Goal: Task Accomplishment & Management: Complete application form

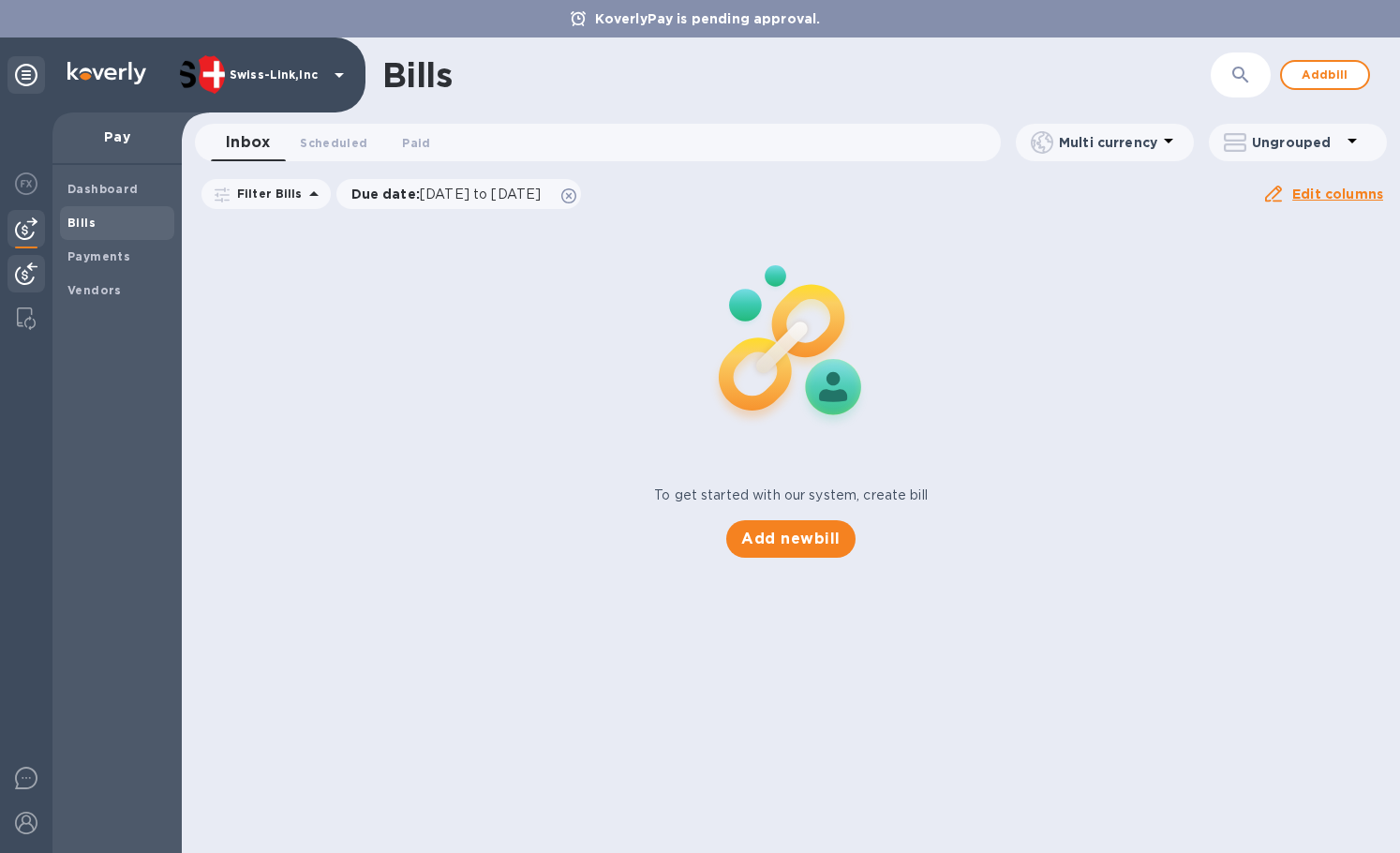
click at [31, 271] on img at bounding box center [26, 274] width 23 height 23
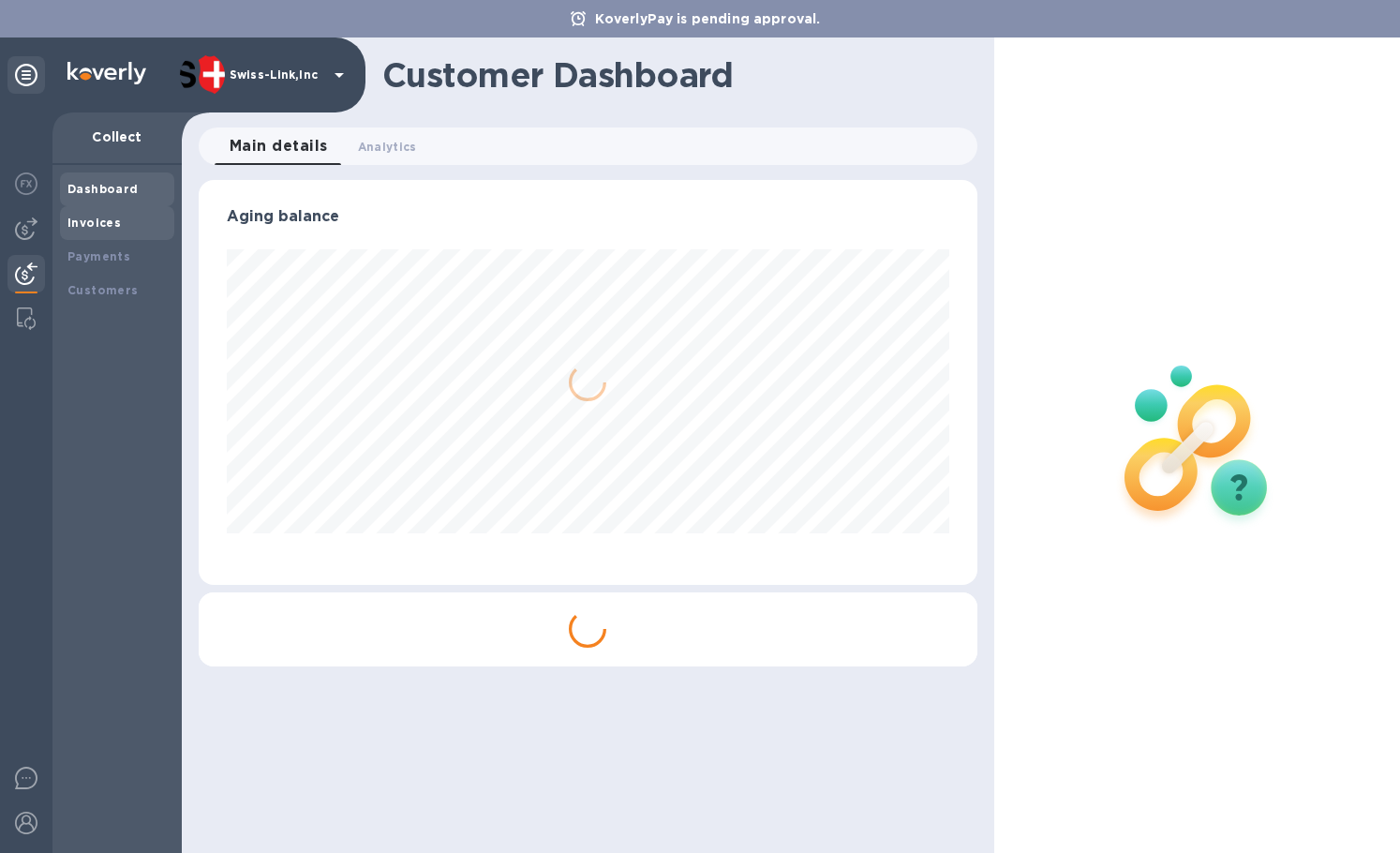
scroll to position [406, 778]
click at [115, 224] on b "Invoices" at bounding box center [95, 223] width 54 height 14
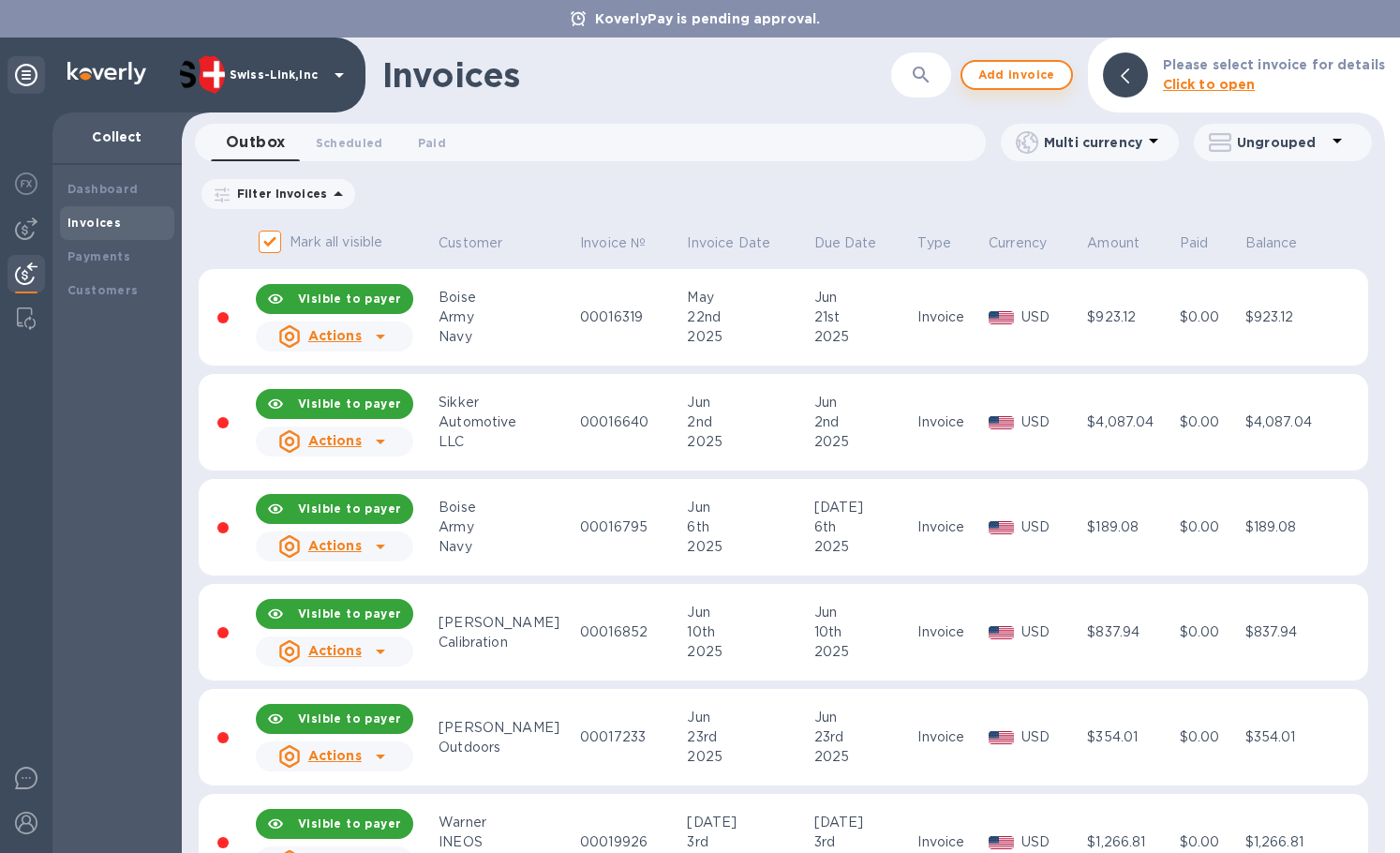
click at [1040, 80] on span "Add invoice" at bounding box center [1017, 75] width 79 height 23
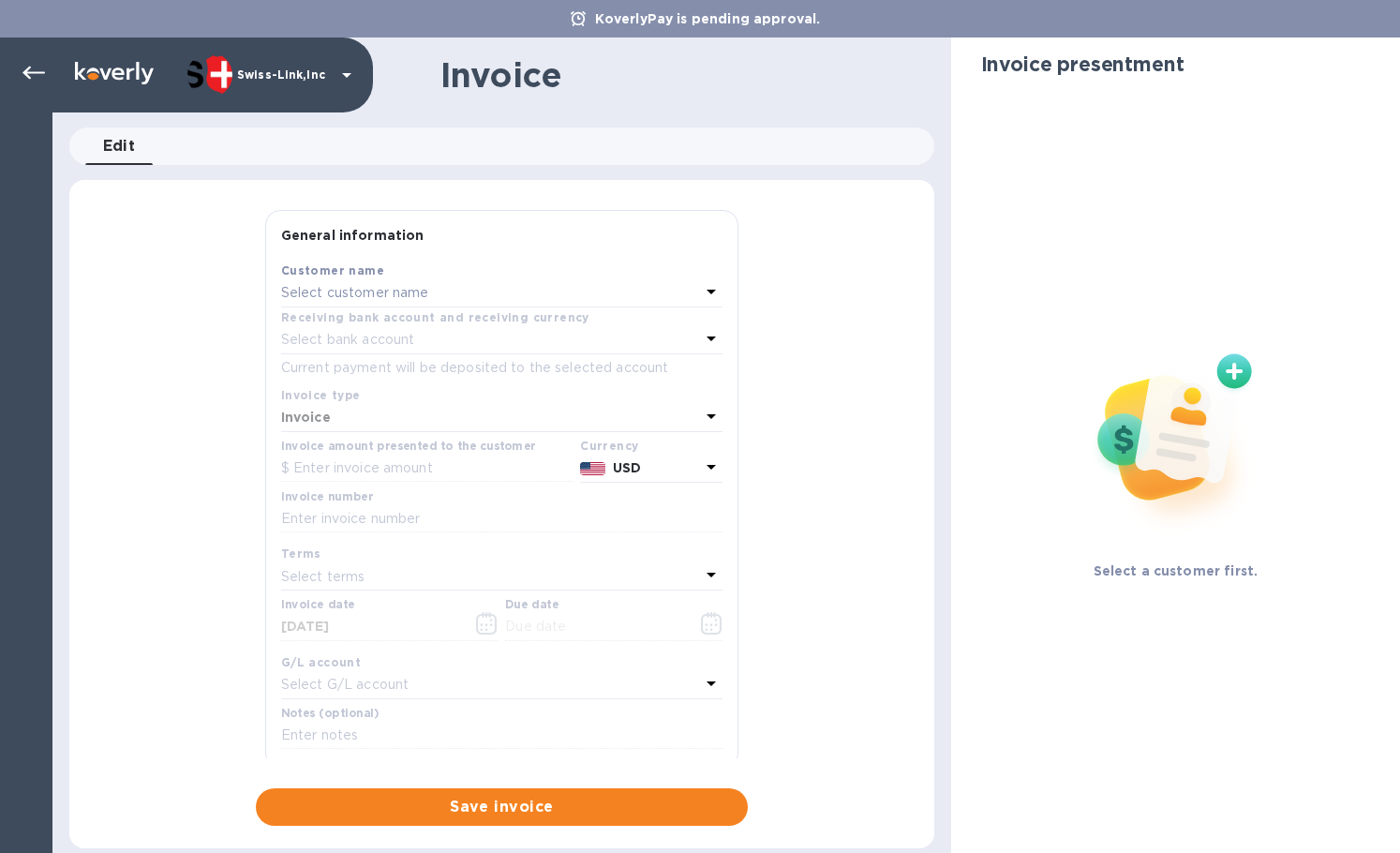
click at [441, 298] on div "Select customer name" at bounding box center [491, 294] width 419 height 26
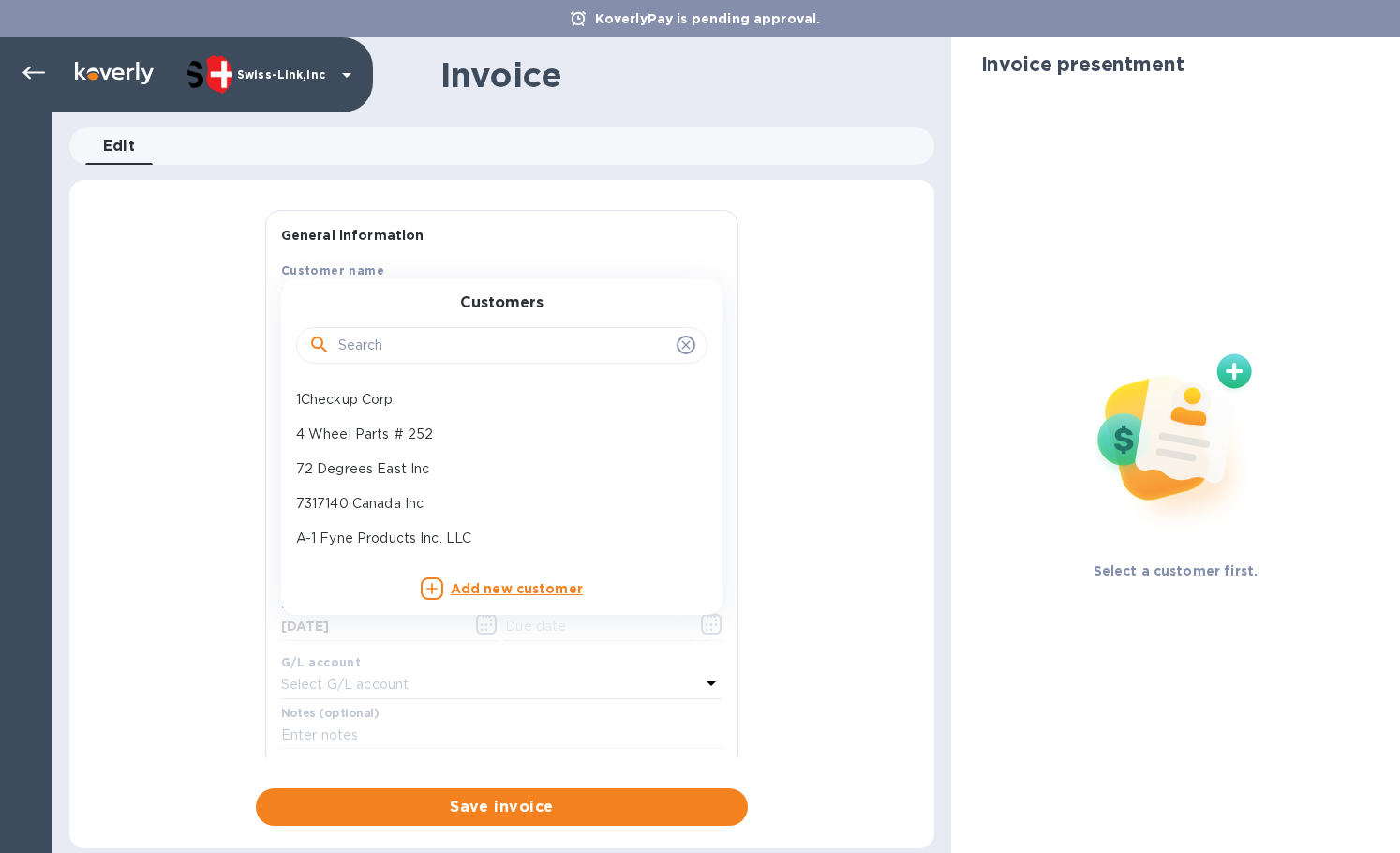
click at [412, 348] on input "text" at bounding box center [503, 346] width 331 height 28
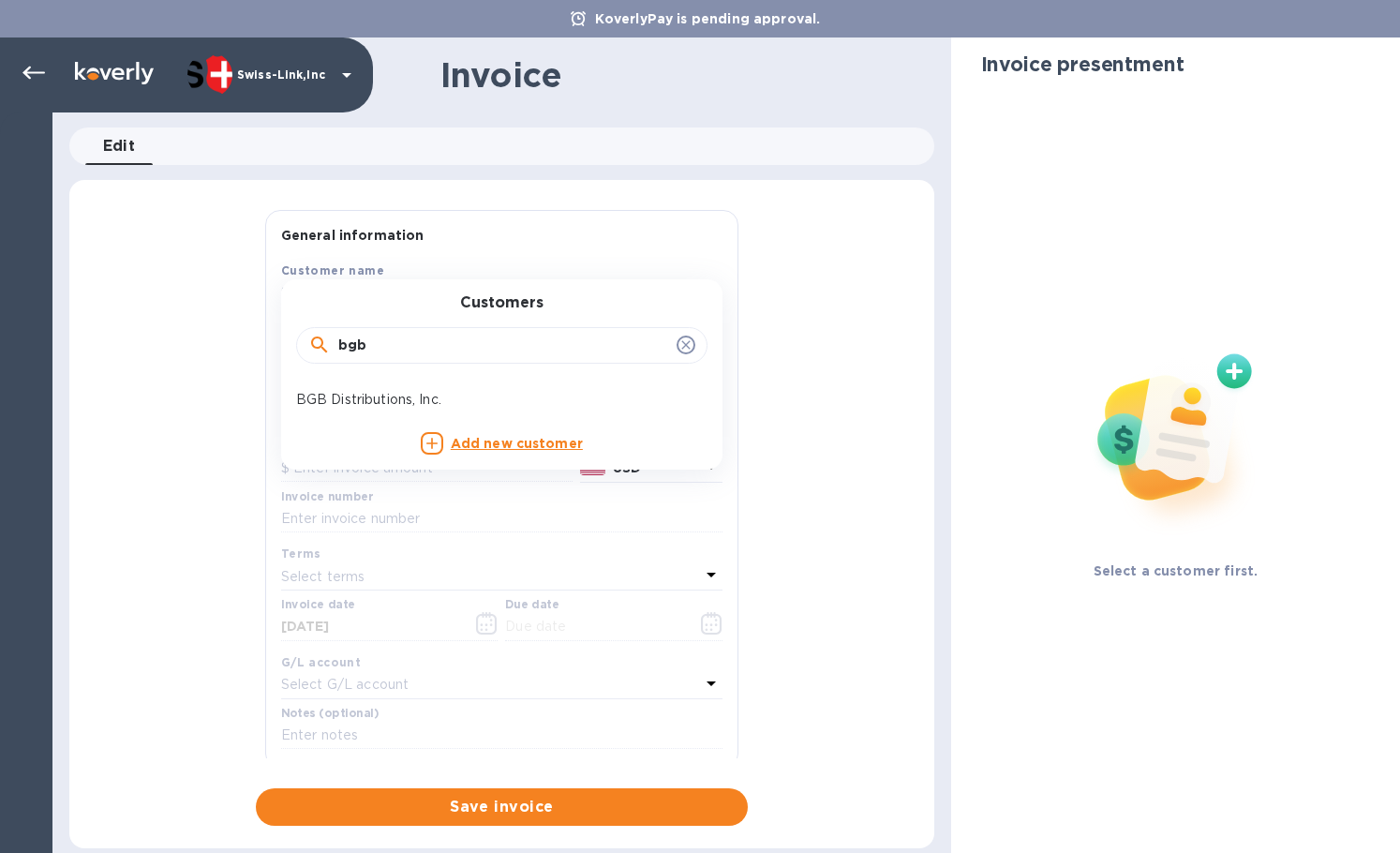
type input "bgb"
click at [412, 391] on p "BGB Distributions, Inc." at bounding box center [494, 400] width 396 height 20
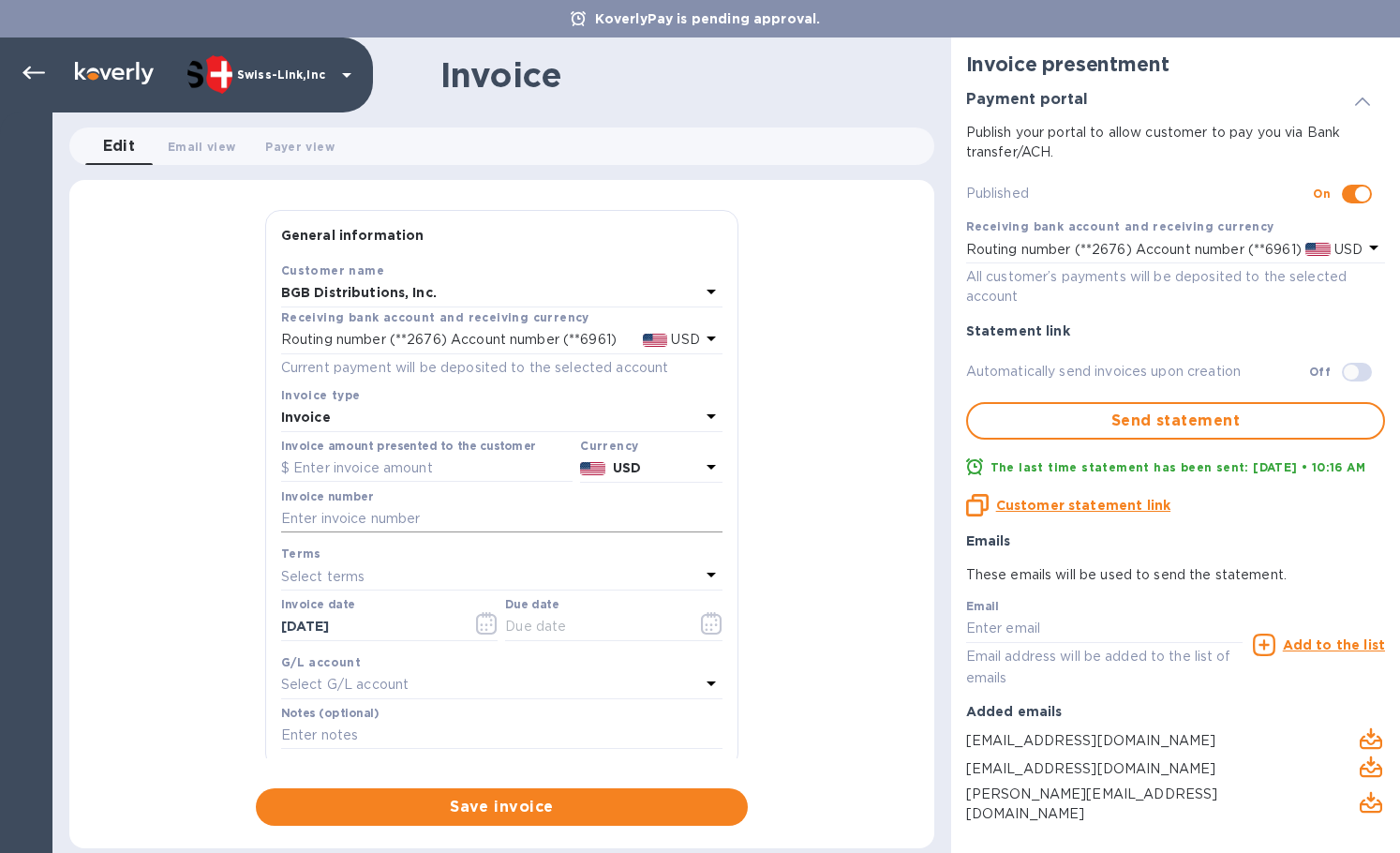
click at [374, 526] on input "text" at bounding box center [502, 519] width 441 height 28
paste input "INV/25-26/0309"
type input "INV/25-26/0309"
click at [402, 474] on input "text" at bounding box center [427, 468] width 292 height 28
paste input "34.95"
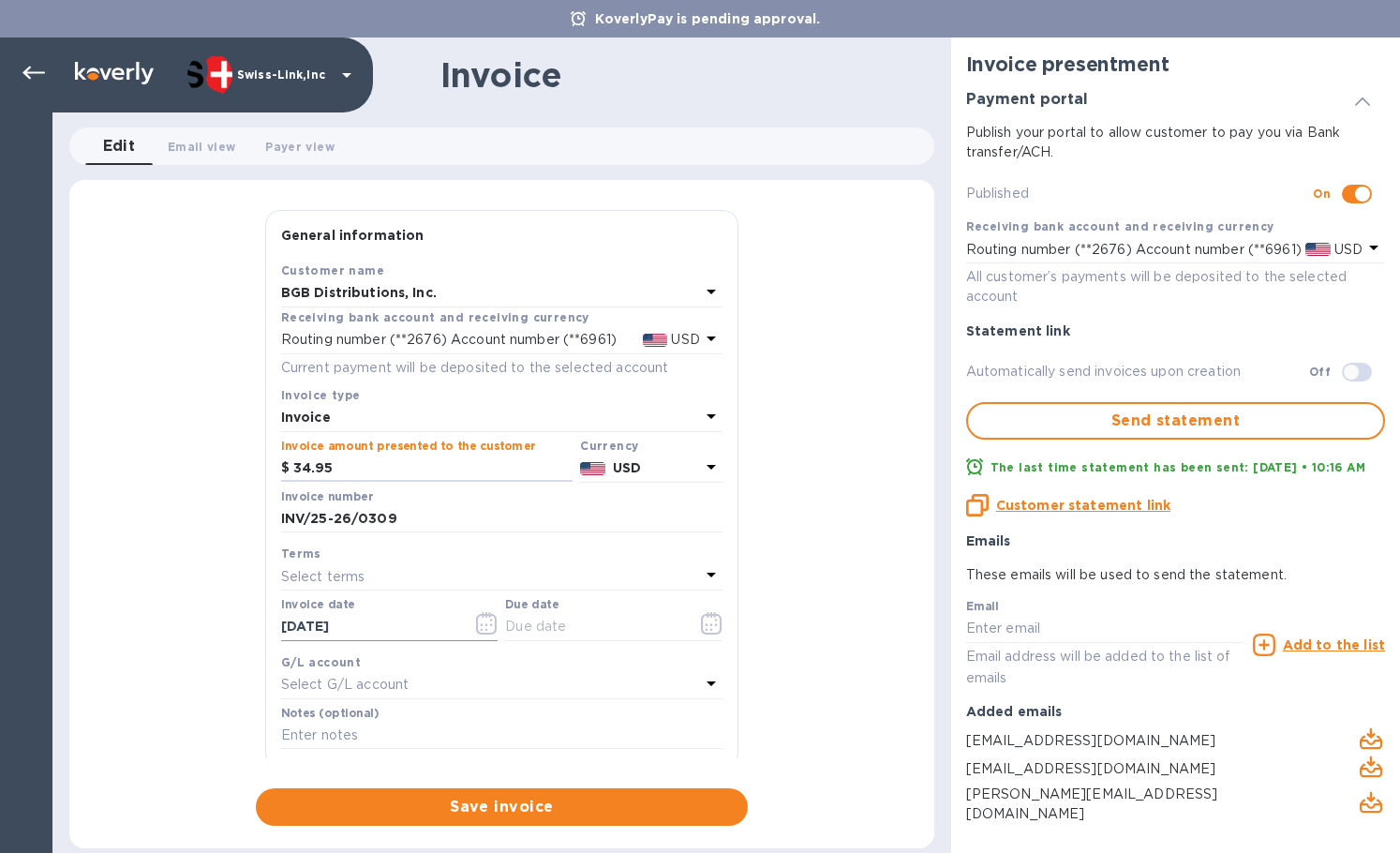
type input "34.95"
click at [392, 625] on input "[DATE]" at bounding box center [369, 627] width 177 height 28
click at [553, 628] on input "text" at bounding box center [593, 627] width 177 height 28
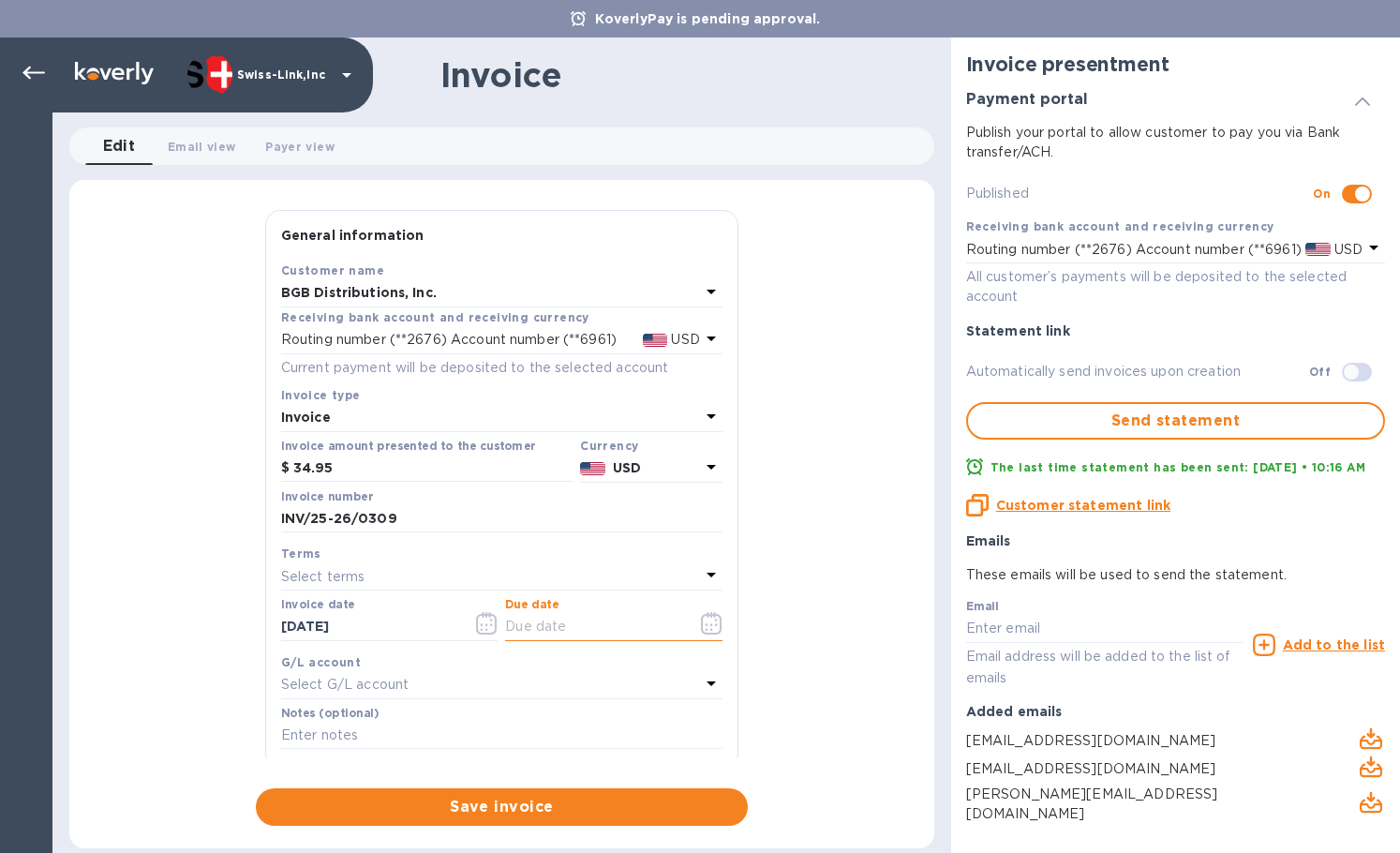
paste input "[DATE]"
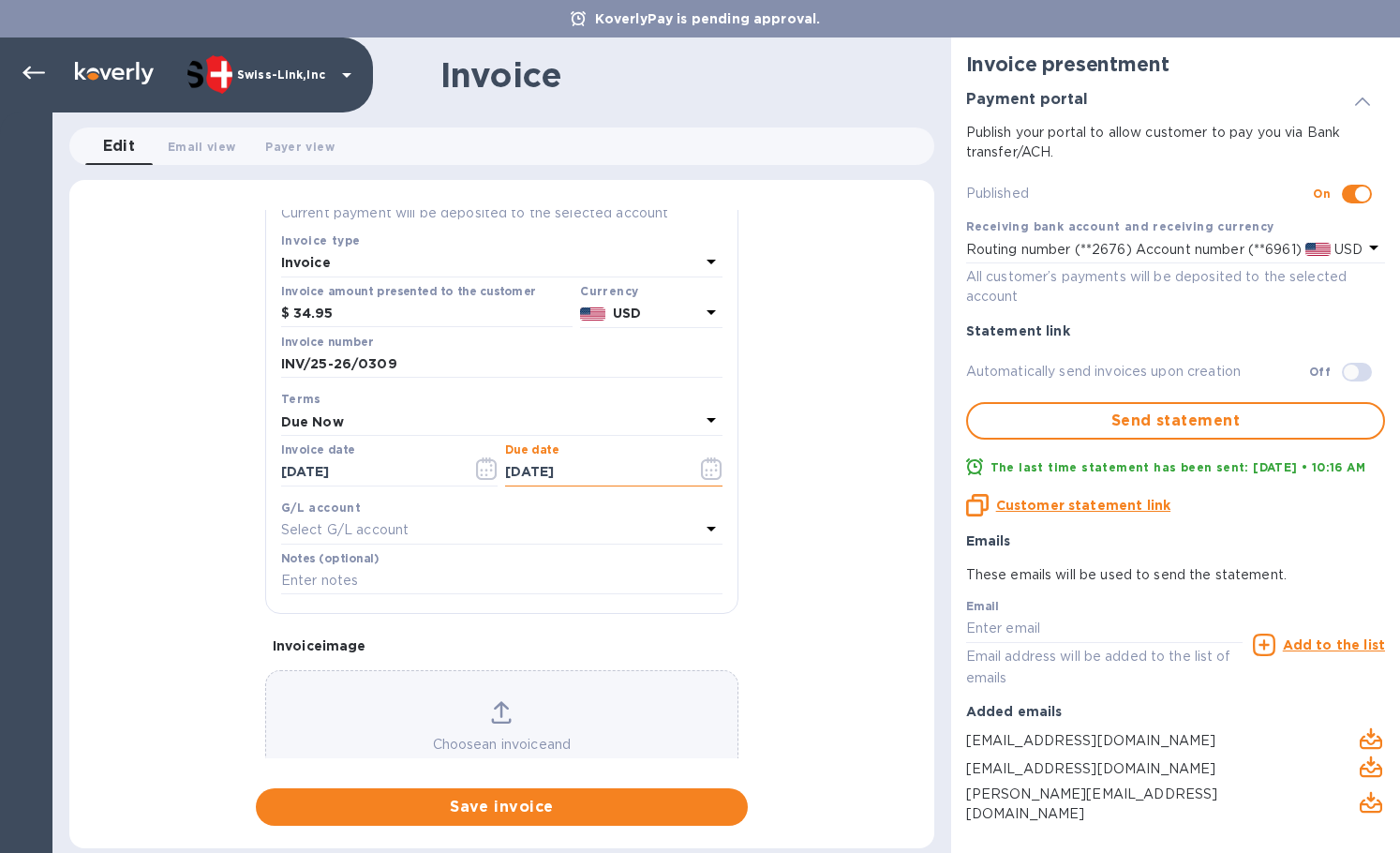
scroll to position [188, 0]
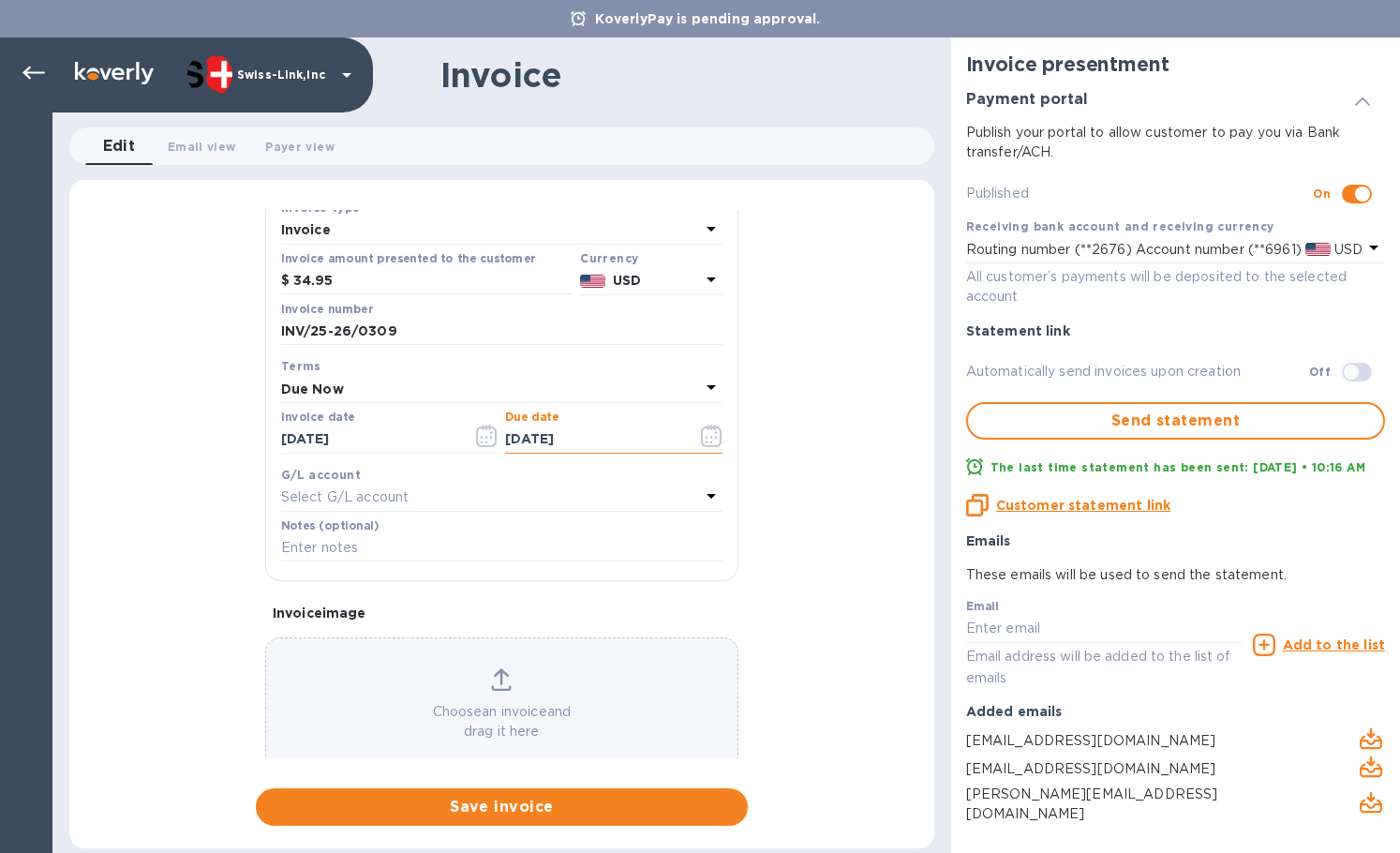
type input "[DATE]"
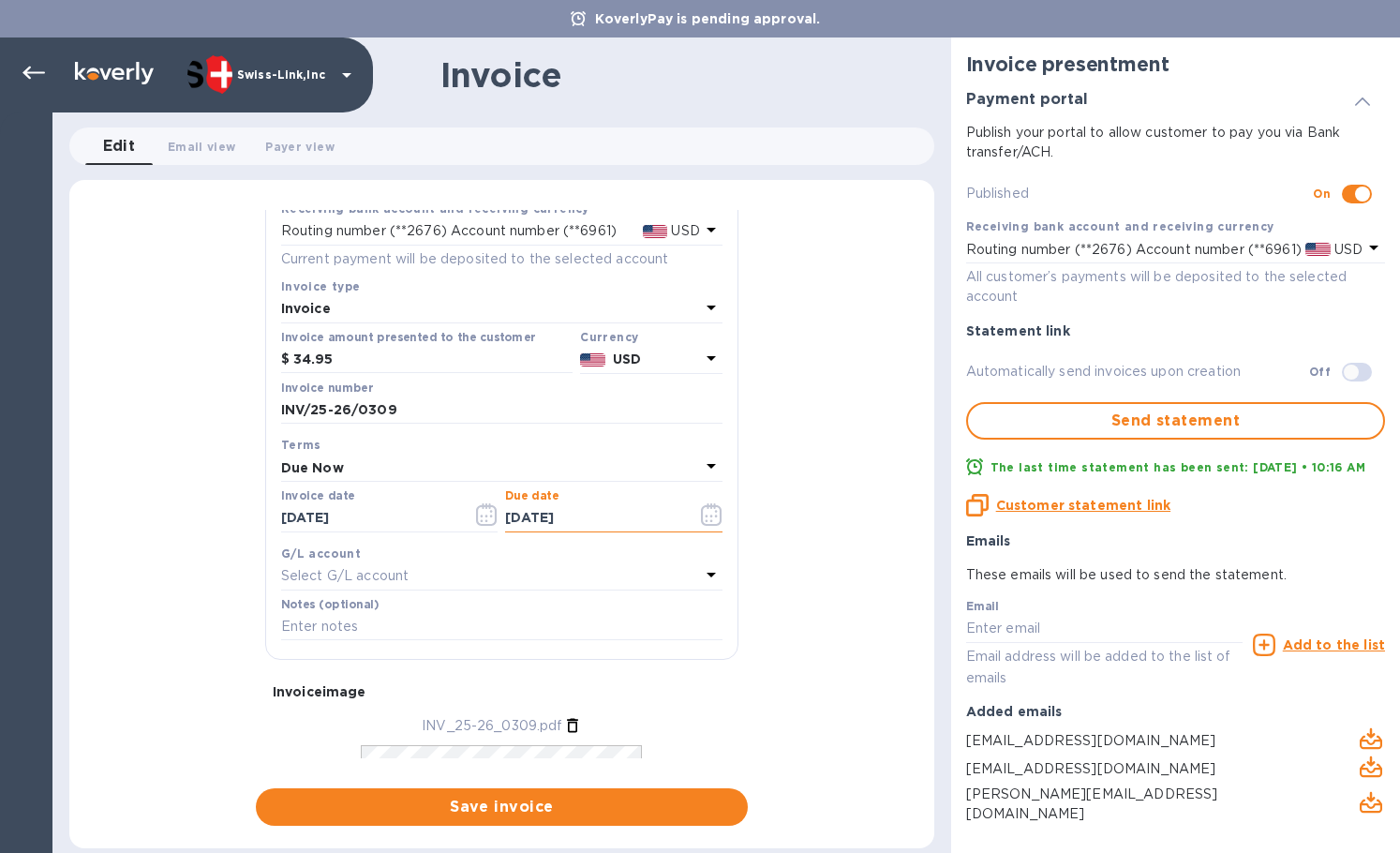
scroll to position [0, 0]
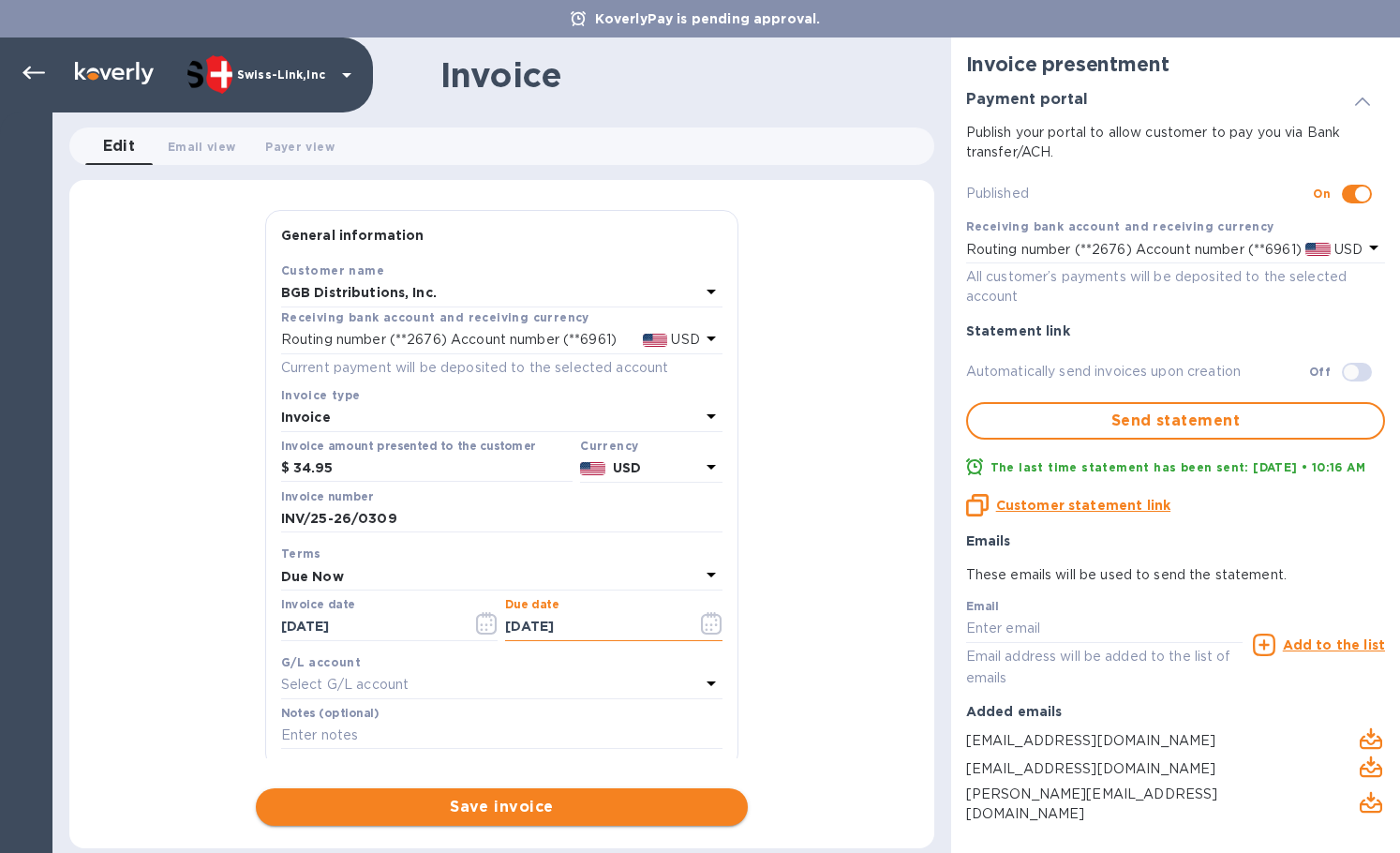
click at [389, 795] on button "Save invoice" at bounding box center [501, 807] width 492 height 38
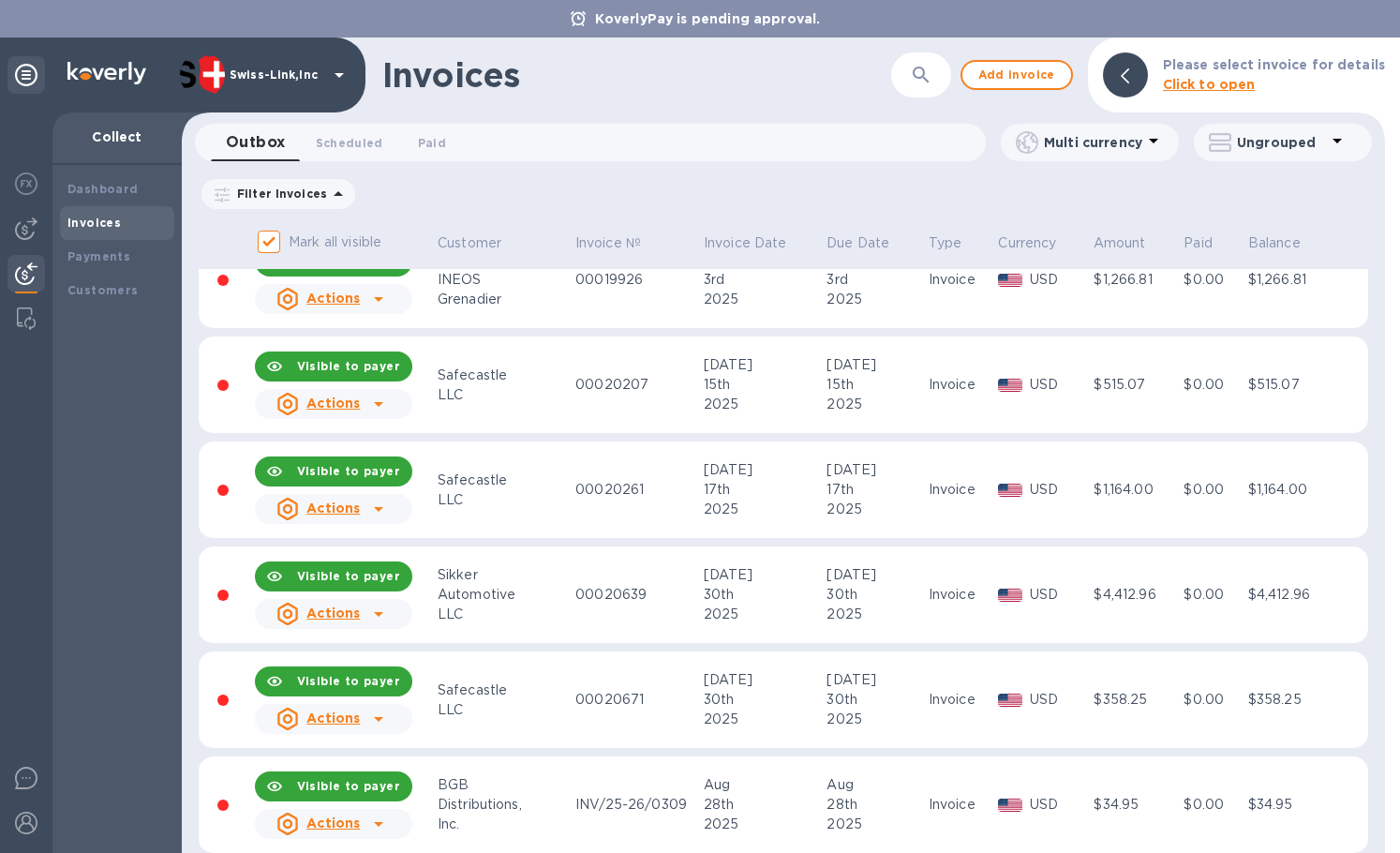
scroll to position [588, 0]
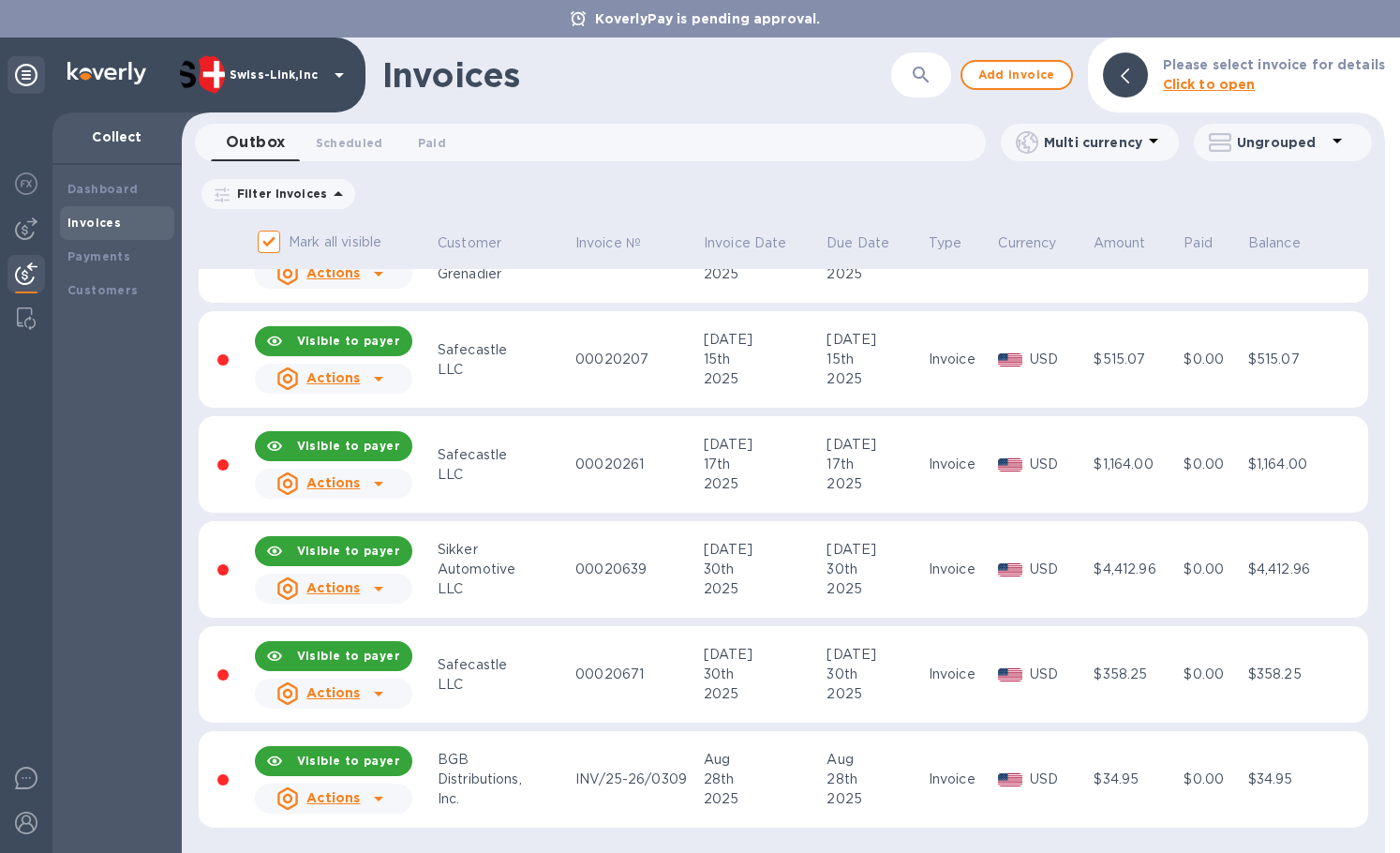
click at [395, 803] on div "Actions" at bounding box center [334, 799] width 165 height 38
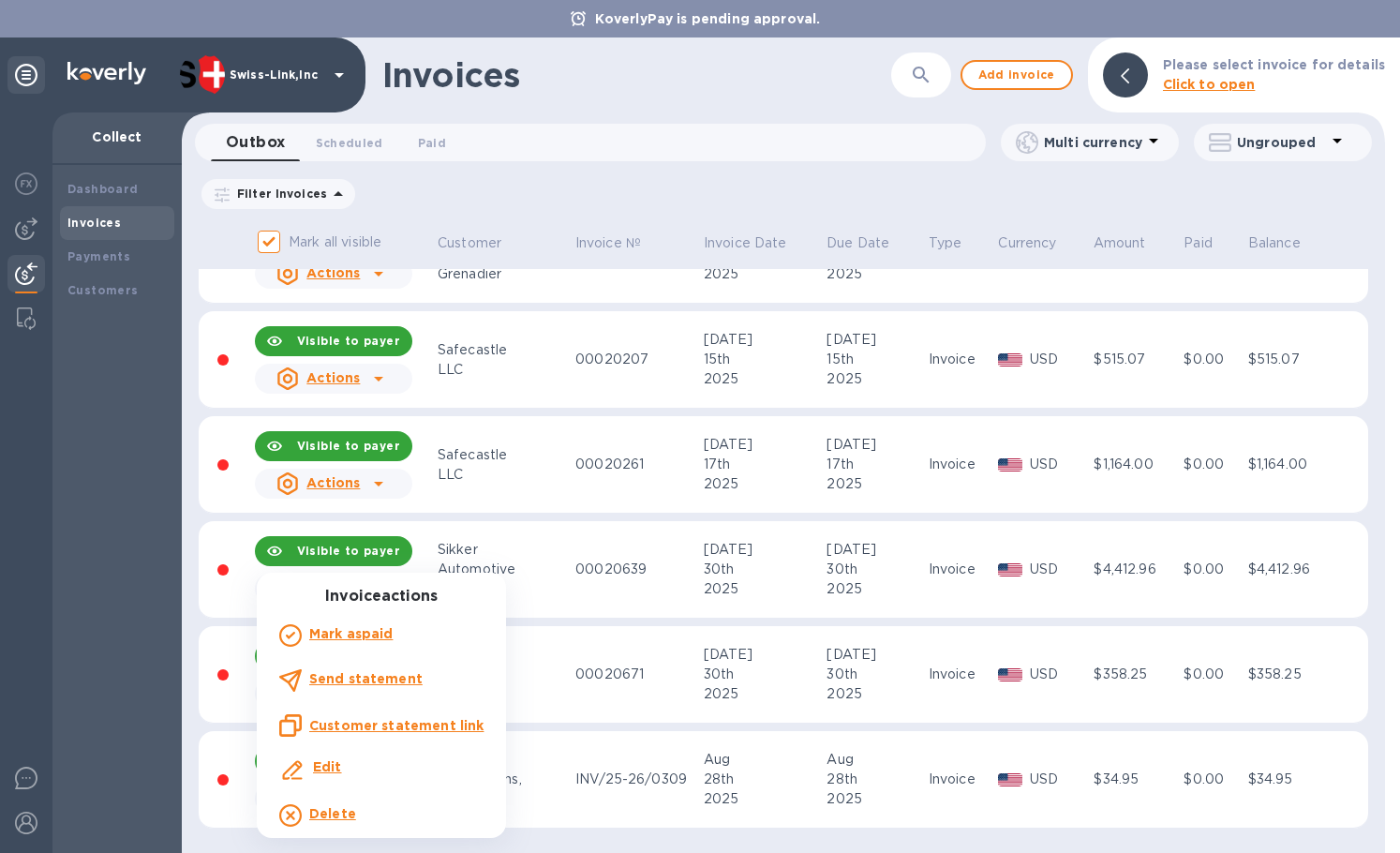
click at [434, 722] on u "Customer statement link" at bounding box center [396, 725] width 175 height 15
